Goal: Information Seeking & Learning: Get advice/opinions

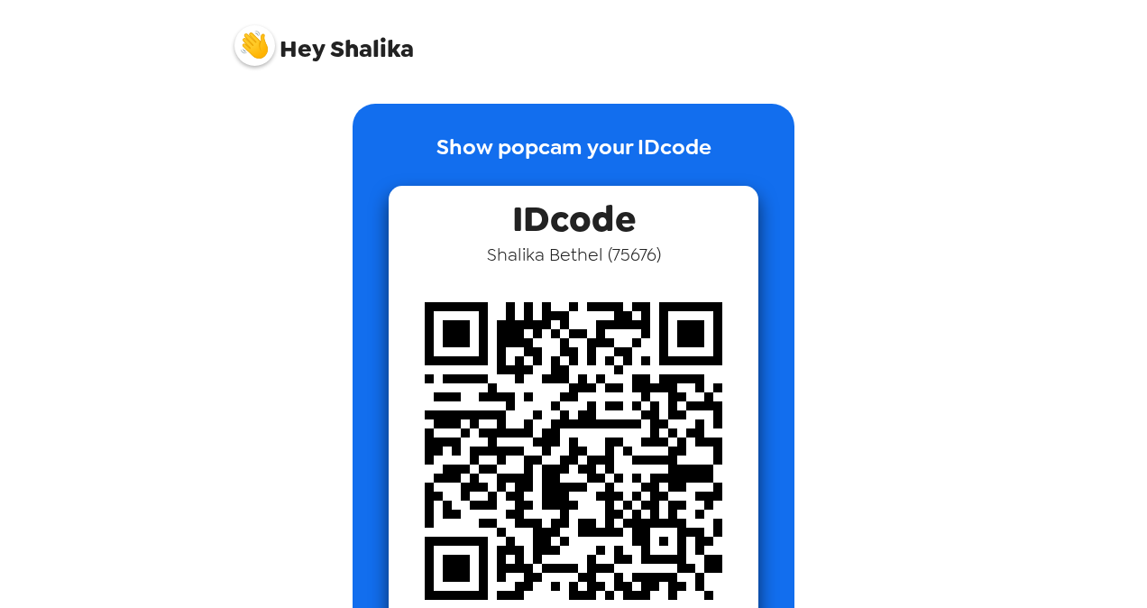
click at [265, 51] on img at bounding box center [254, 45] width 41 height 41
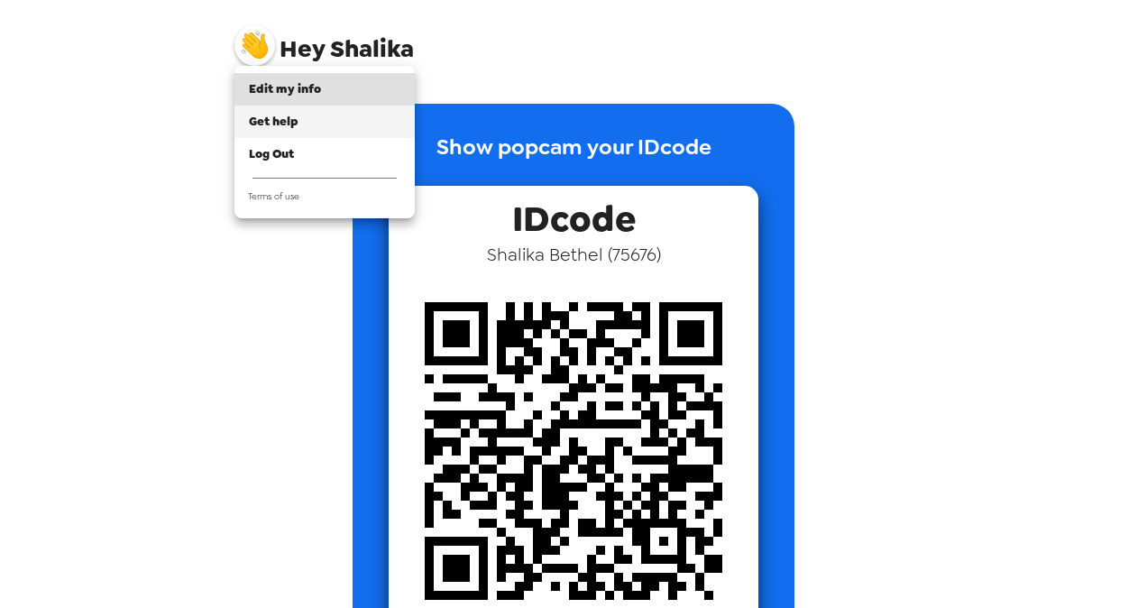
click at [290, 126] on span "Get help" at bounding box center [274, 121] width 50 height 15
